Goal: Task Accomplishment & Management: Manage account settings

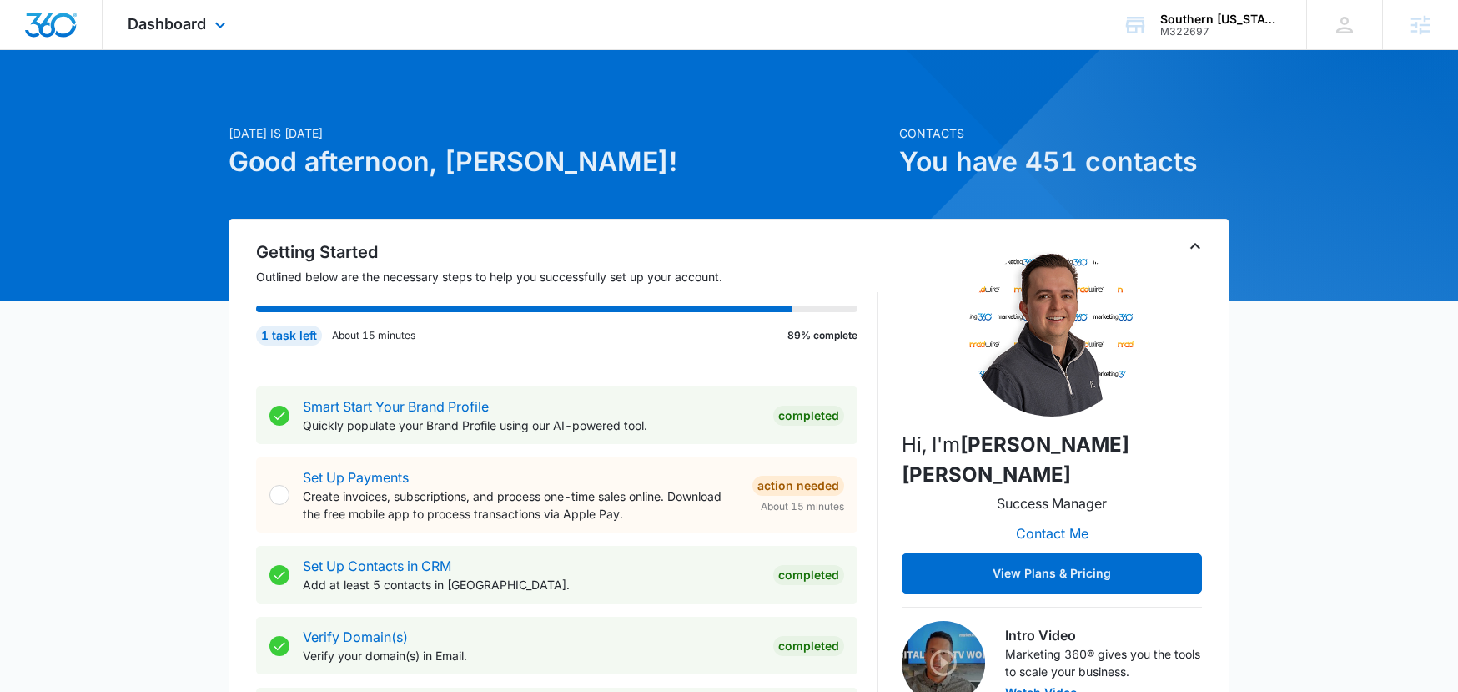
click at [209, 26] on div "Dashboard Apps Reputation Websites Forms CRM Email Social Payments POS Content …" at bounding box center [179, 24] width 153 height 49
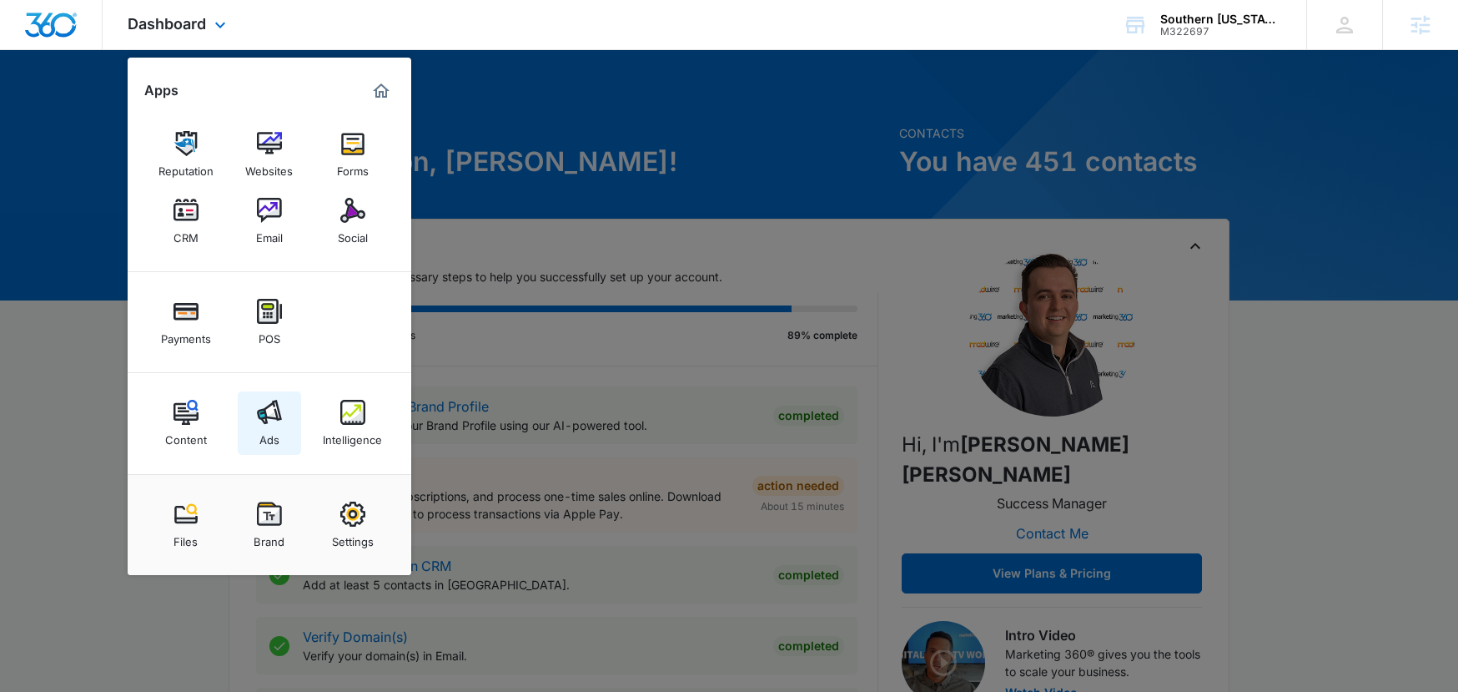
click at [260, 415] on img at bounding box center [269, 412] width 25 height 25
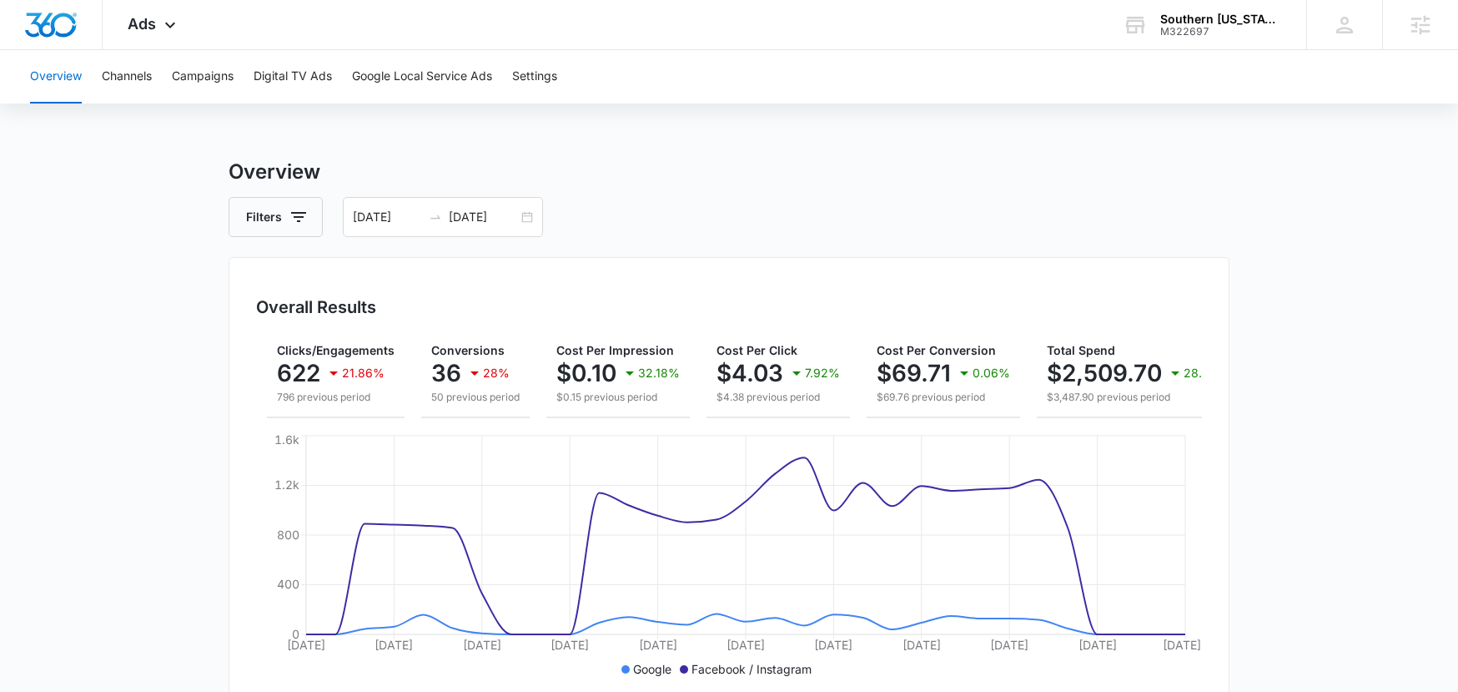
scroll to position [0, 180]
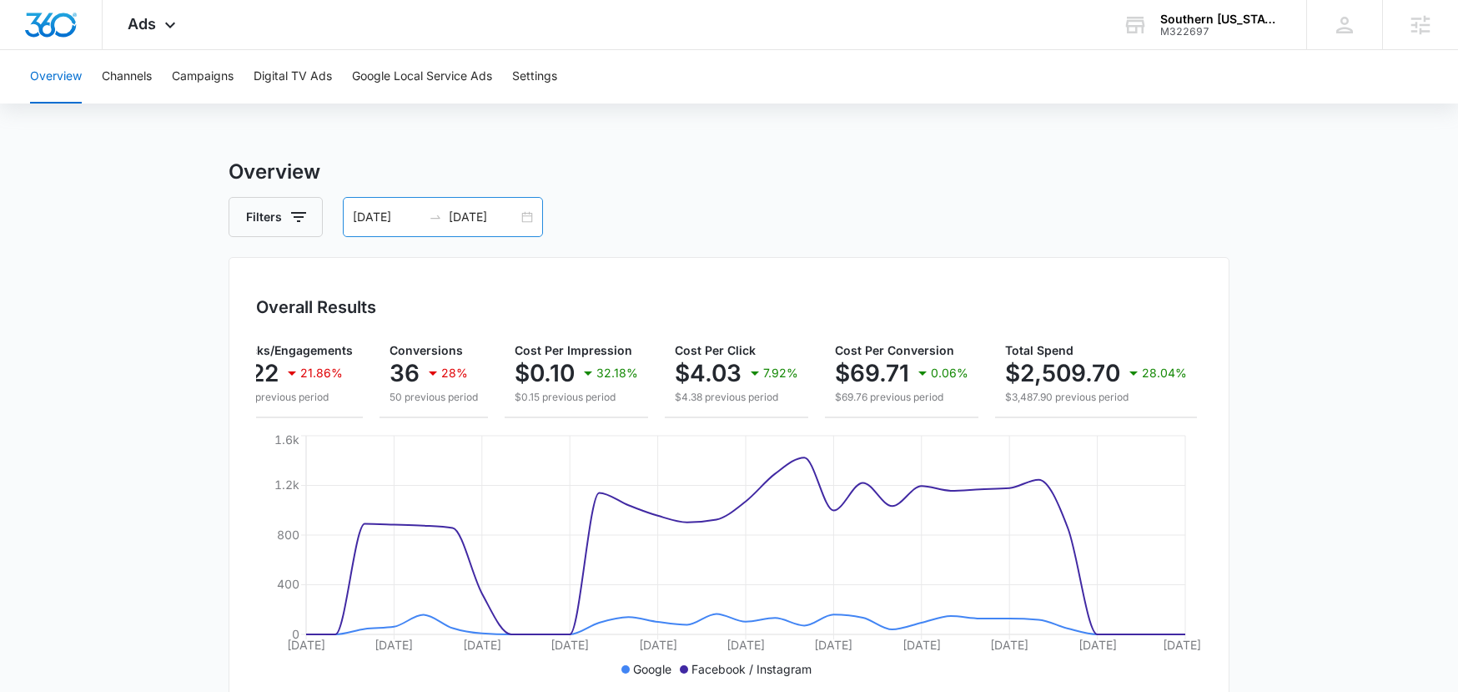
click at [533, 218] on div "07/12/2025 08/11/2025" at bounding box center [443, 217] width 200 height 40
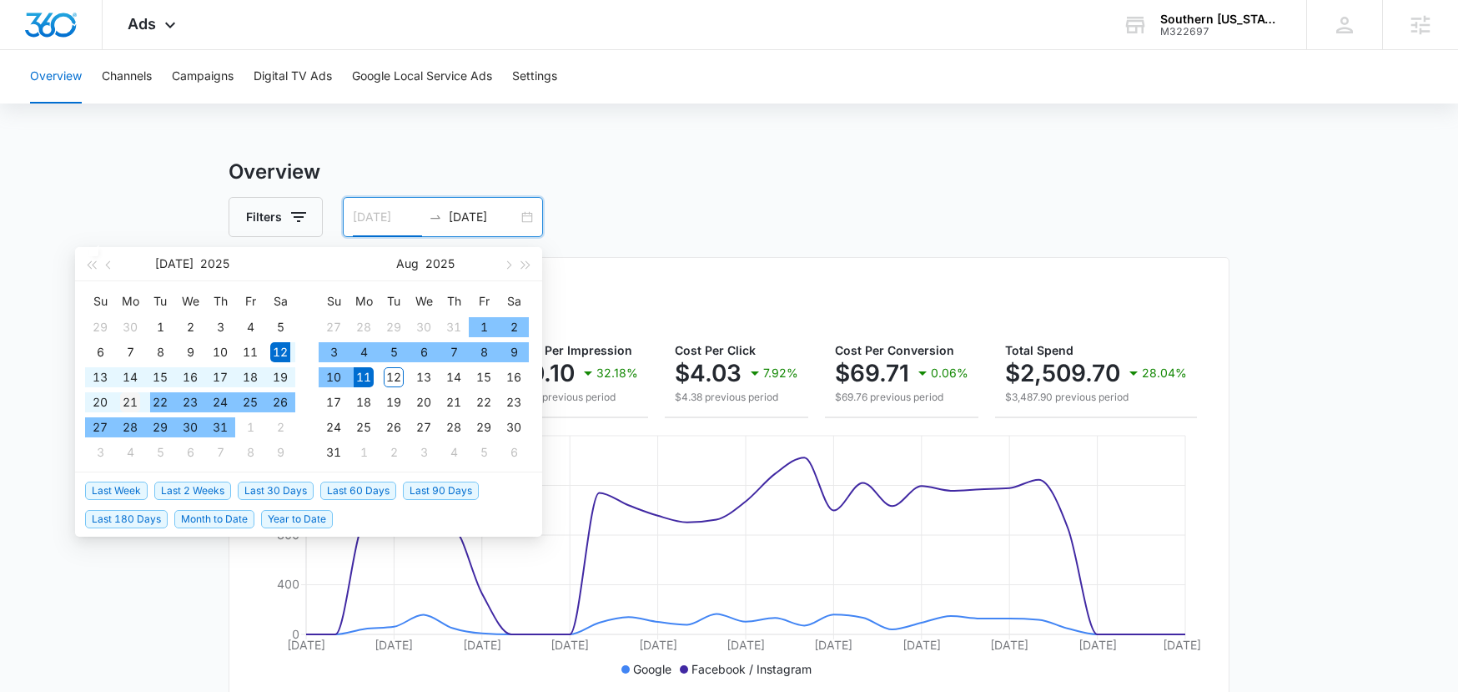
type input "07/21/2025"
click at [138, 407] on div "21" at bounding box center [130, 402] width 20 height 20
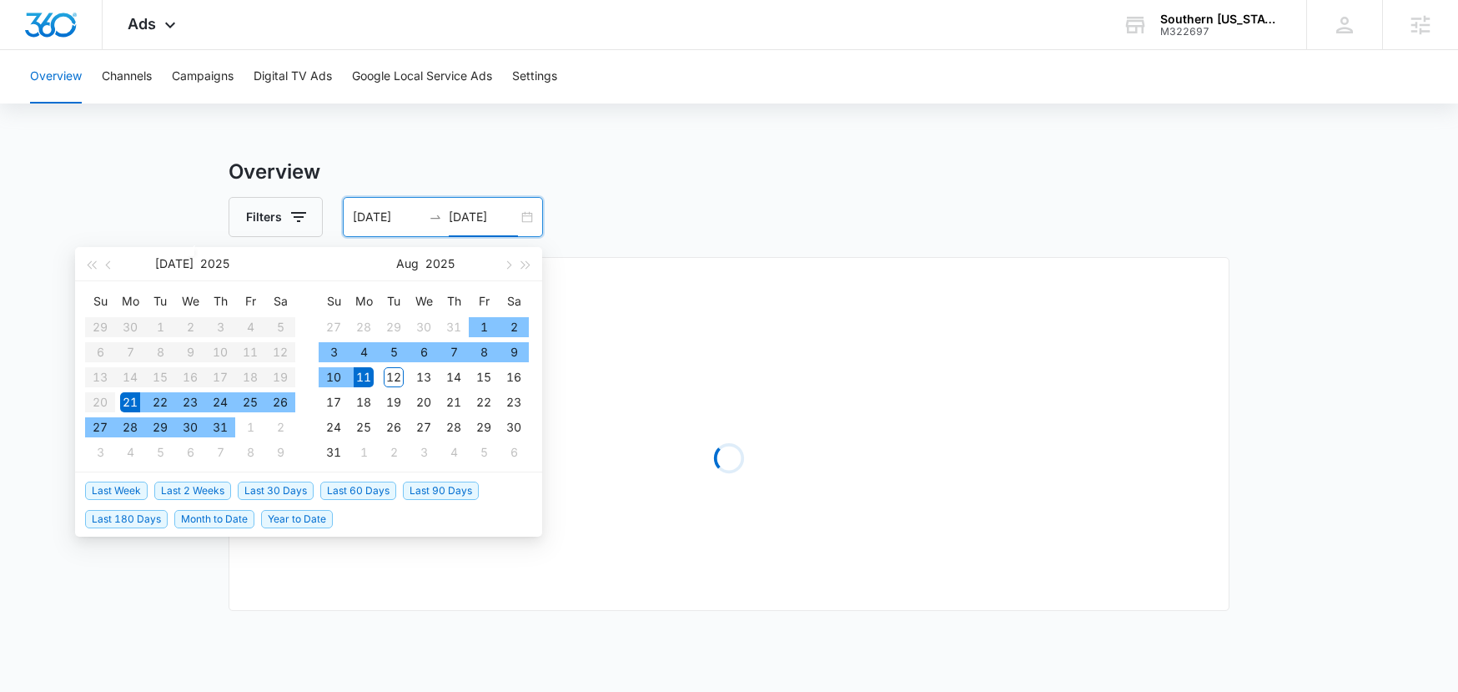
type input "08/11/2025"
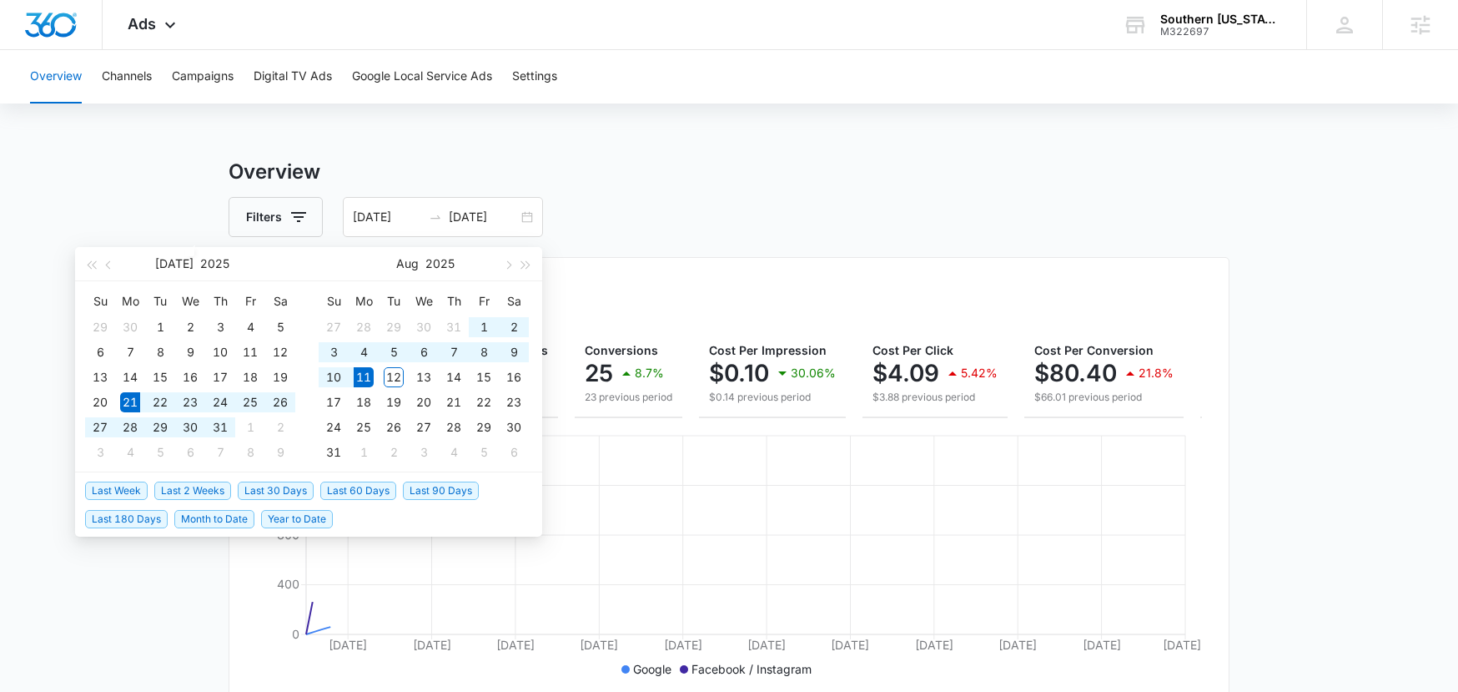
click at [870, 199] on div "Filters 07/21/2025 08/11/2025" at bounding box center [729, 217] width 1001 height 40
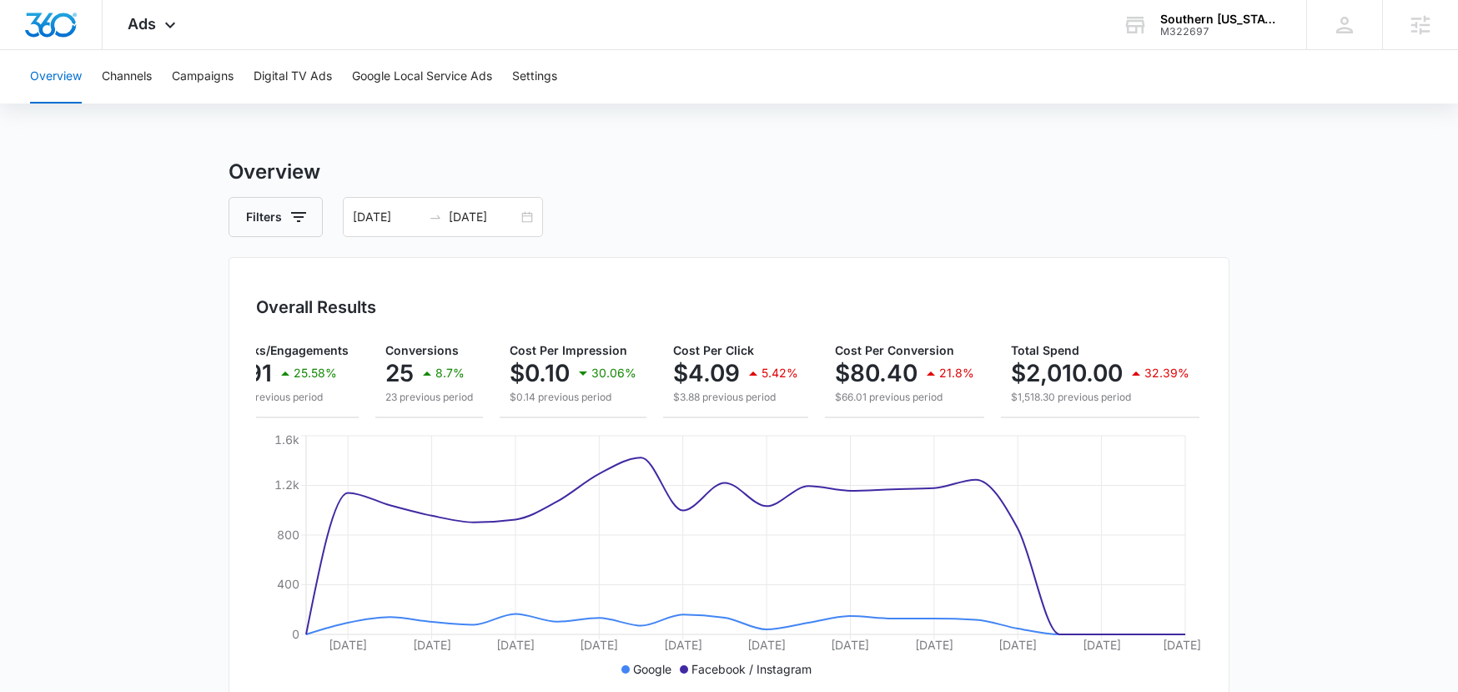
scroll to position [0, 206]
click at [517, 214] on div "07/21/2025 08/11/2025" at bounding box center [443, 217] width 200 height 40
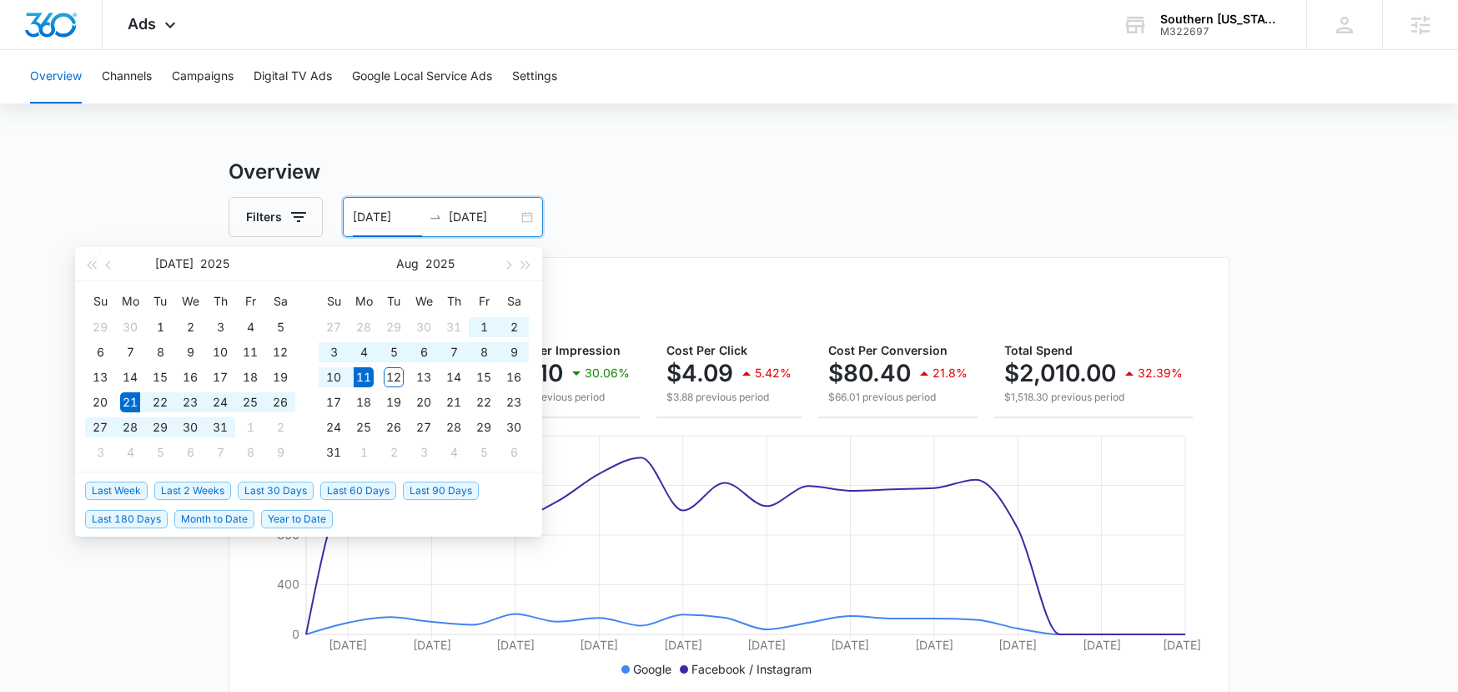
click at [523, 217] on div "07/21/2025 08/11/2025" at bounding box center [443, 217] width 200 height 40
click at [264, 491] on span "Last 30 Days" at bounding box center [276, 490] width 76 height 18
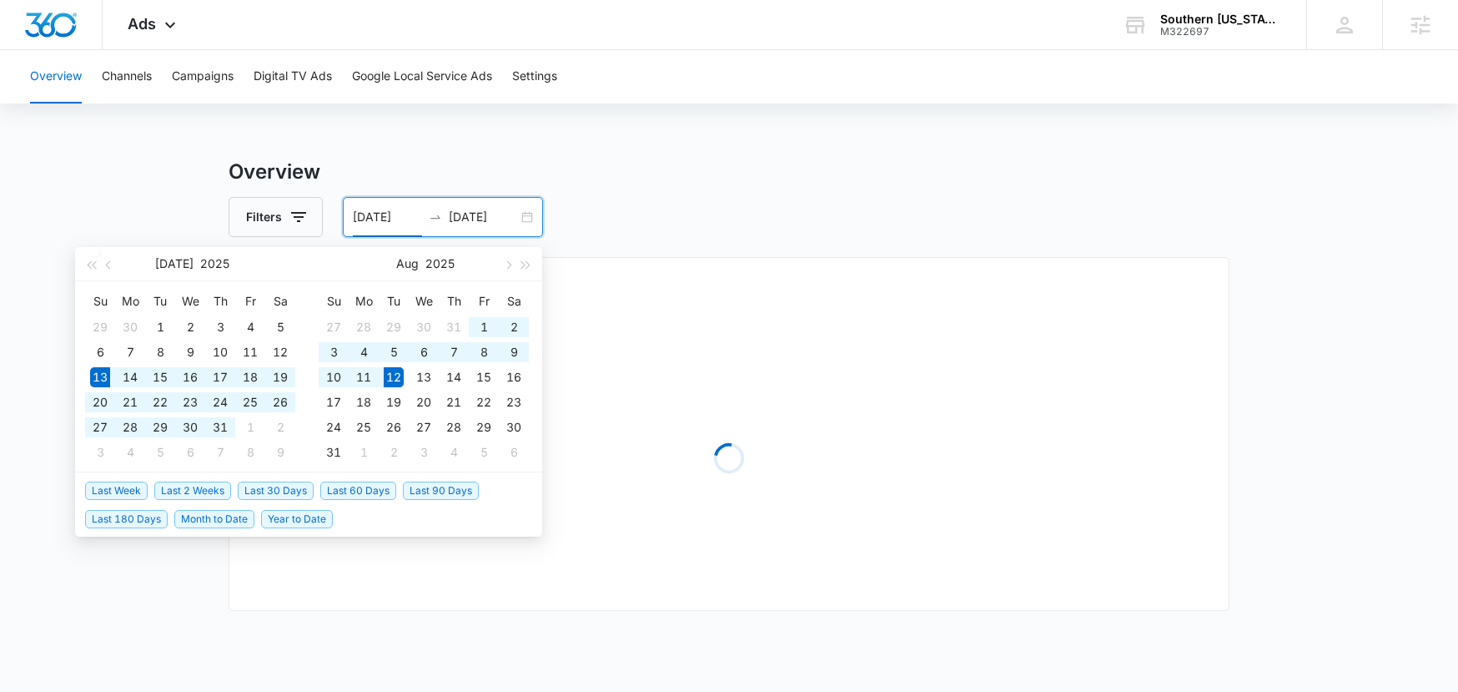
type input "07/13/2025"
type input "08/12/2025"
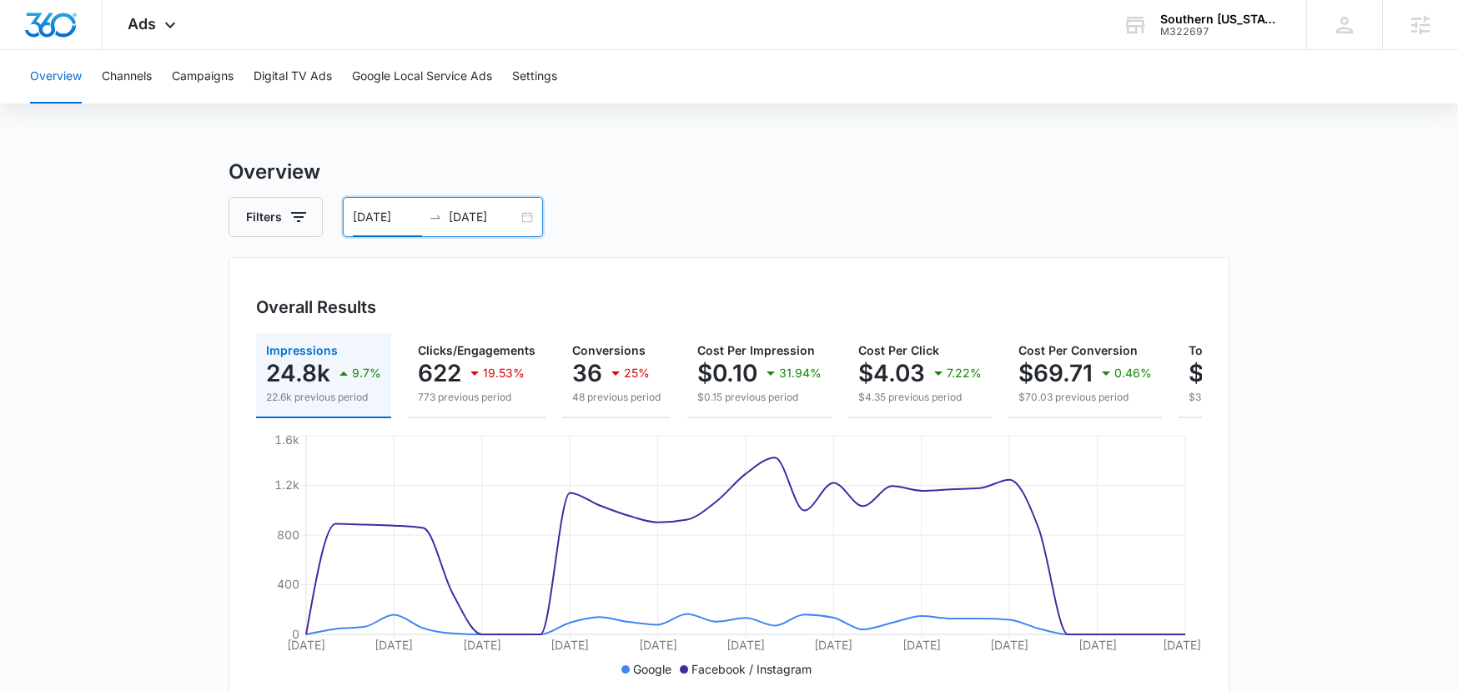
click at [518, 225] on div "07/13/2025 08/12/2025" at bounding box center [443, 217] width 200 height 40
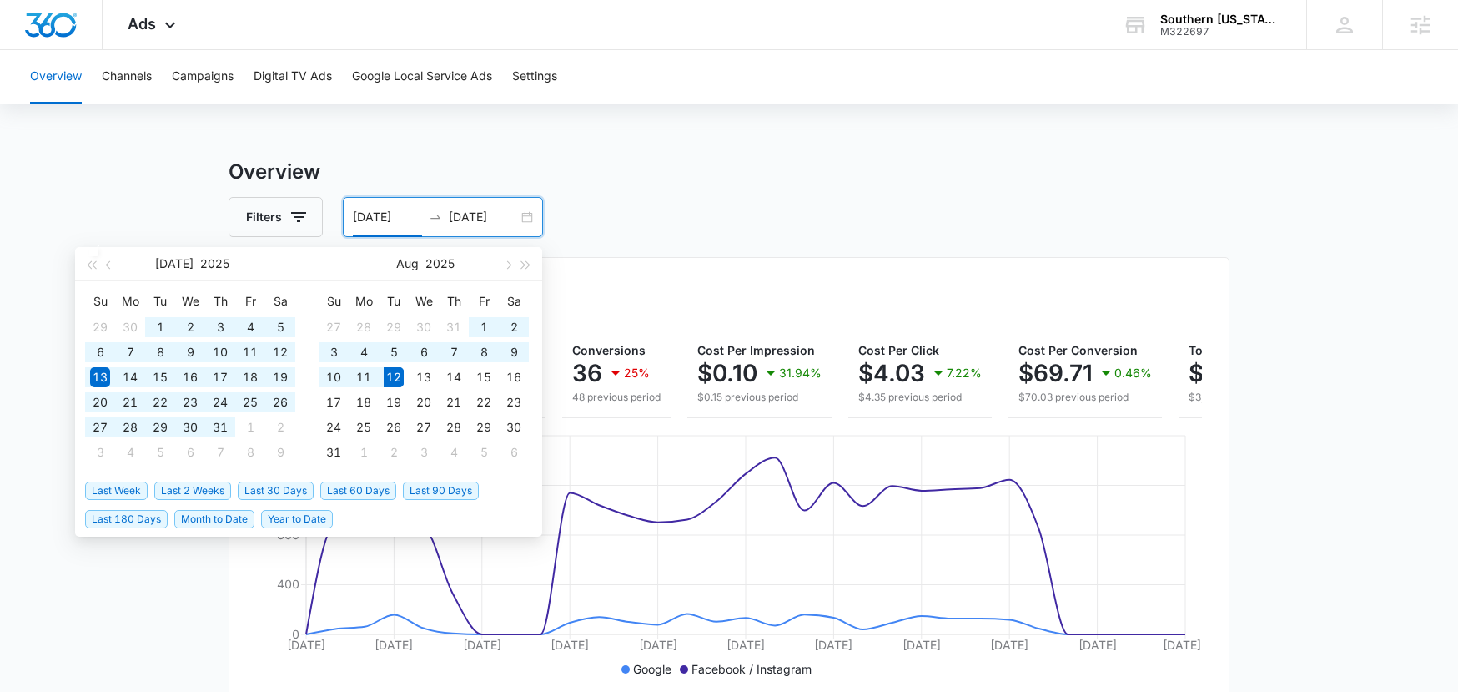
click at [380, 485] on span "Last 60 Days" at bounding box center [358, 490] width 76 height 18
type input "06/13/2025"
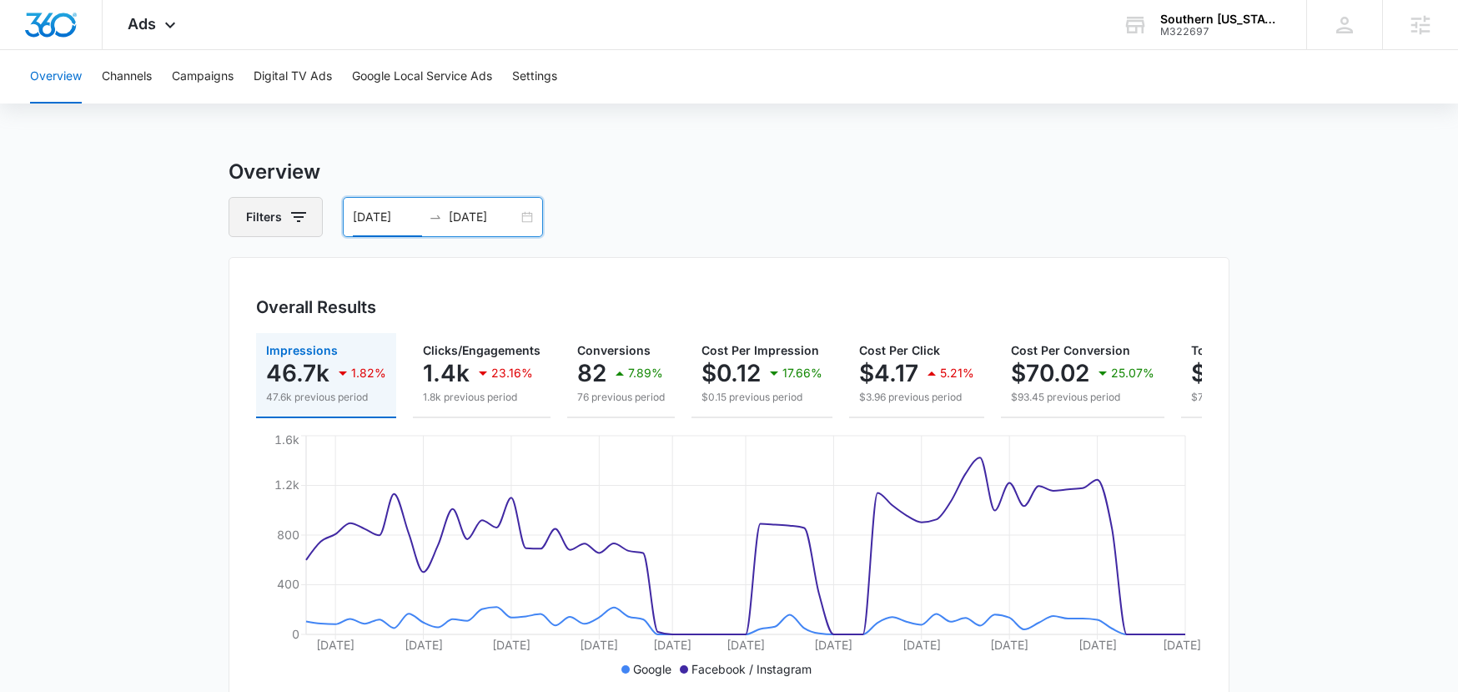
click at [306, 220] on icon "button" at bounding box center [299, 217] width 20 height 20
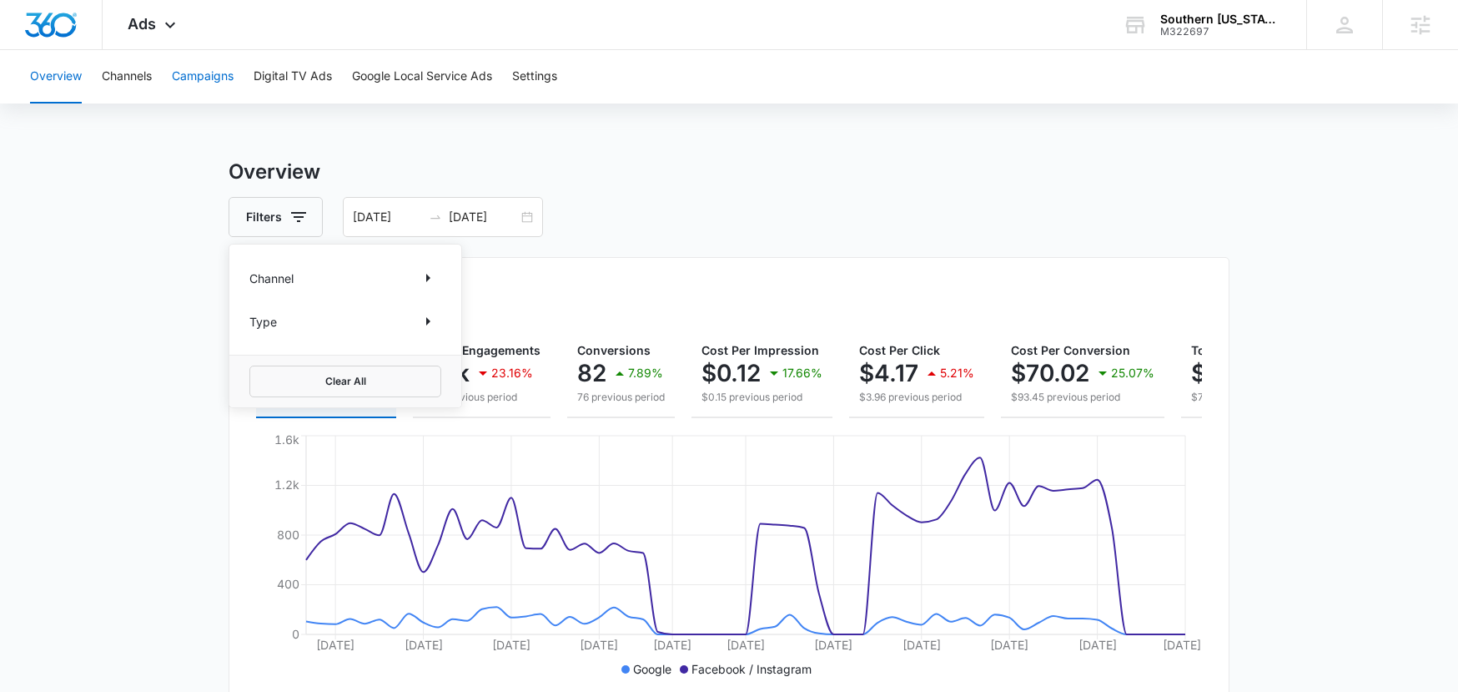
click at [216, 70] on button "Campaigns" at bounding box center [203, 76] width 62 height 53
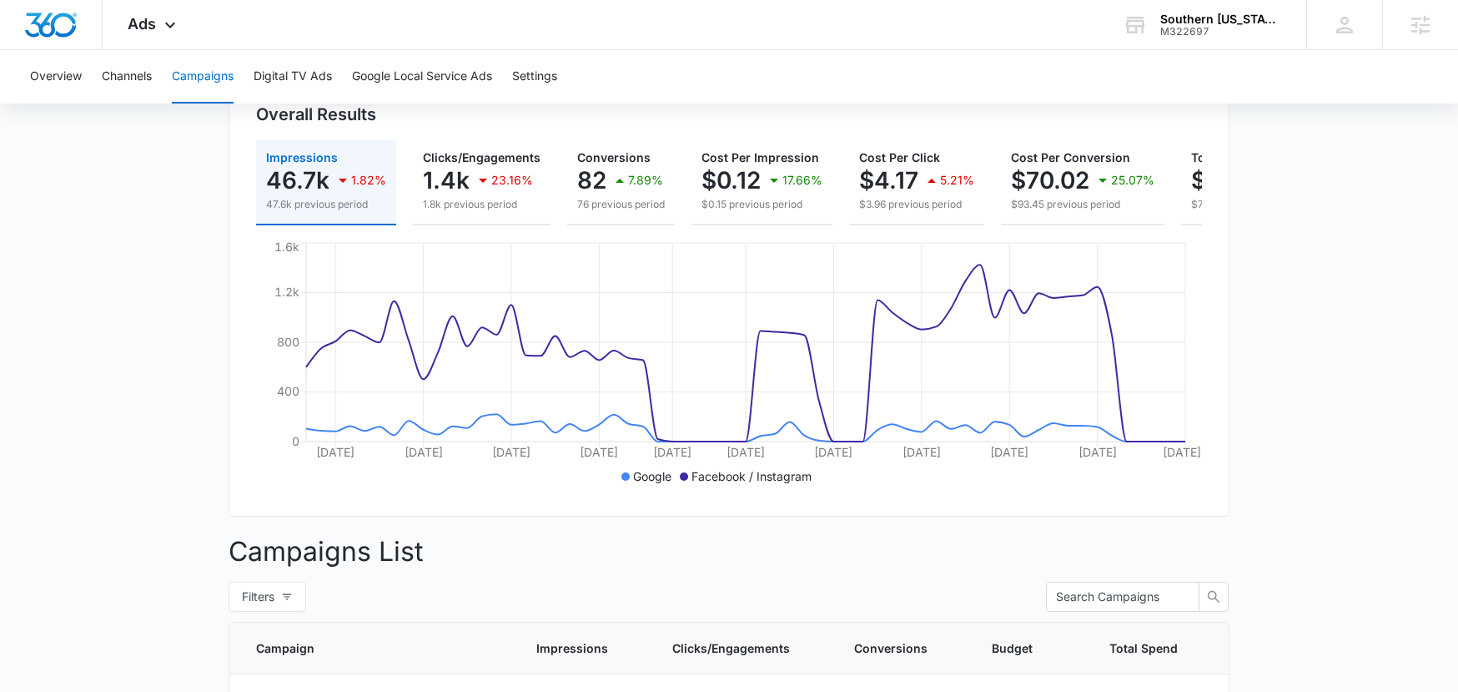
scroll to position [511, 0]
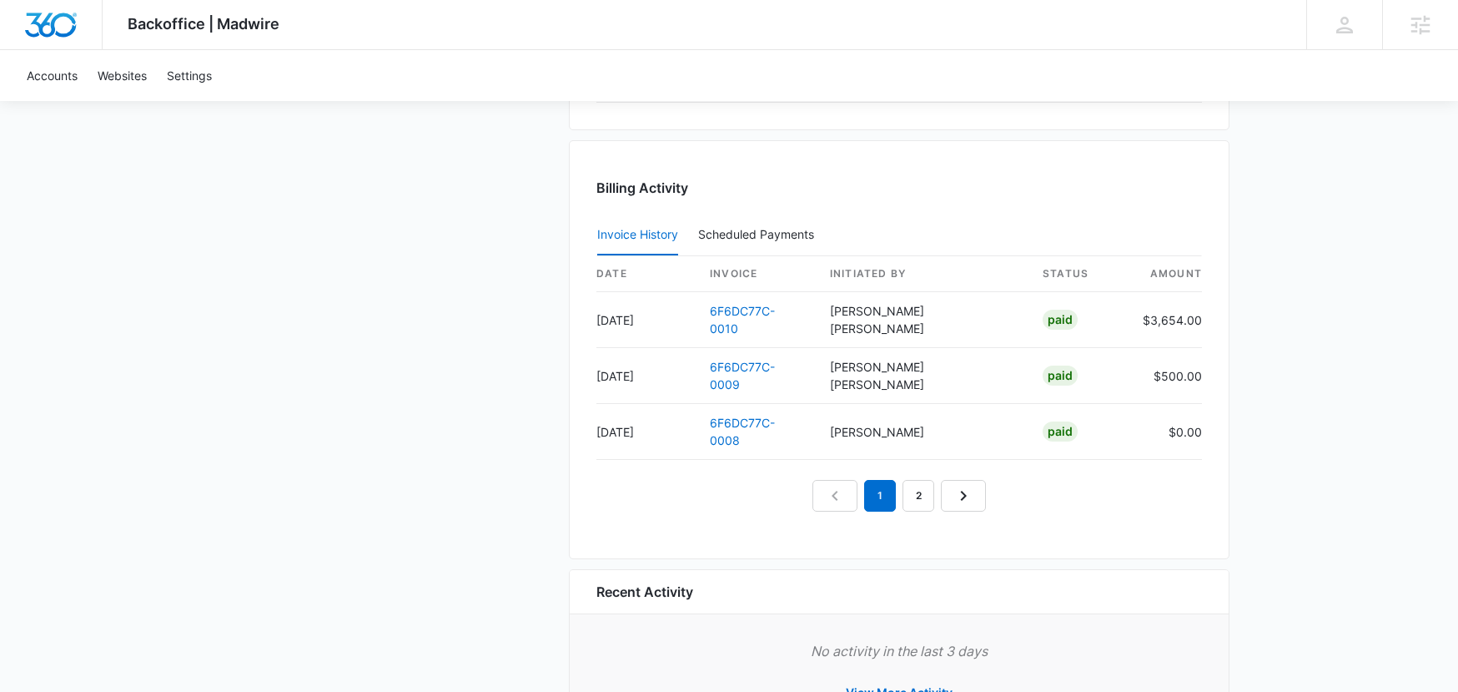
scroll to position [1746, 0]
